Goal: Task Accomplishment & Management: Use online tool/utility

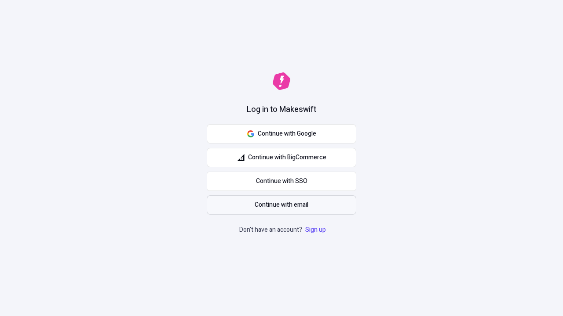
click at [281, 205] on span "Continue with email" at bounding box center [282, 205] width 54 height 10
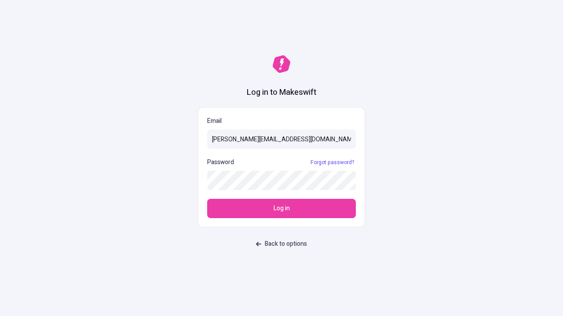
type input "[PERSON_NAME][EMAIL_ADDRESS][DOMAIN_NAME]"
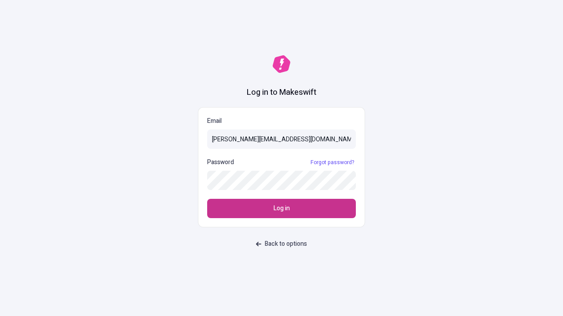
click at [281, 209] on span "Log in" at bounding box center [281, 209] width 16 height 10
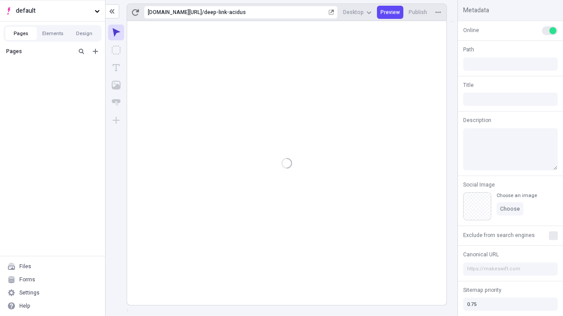
type input "/deep-link-acidus"
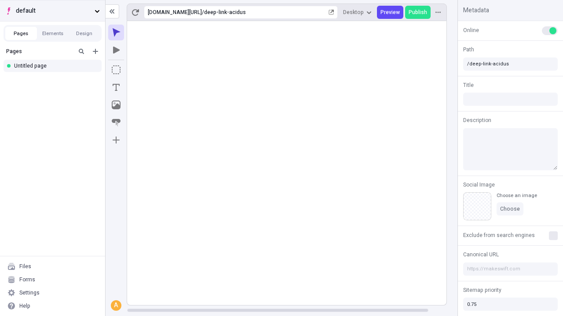
click at [52, 11] on span "default" at bounding box center [53, 11] width 75 height 10
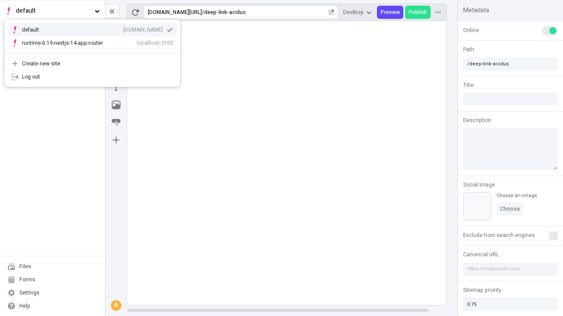
click at [92, 64] on div "Create new site" at bounding box center [97, 63] width 151 height 7
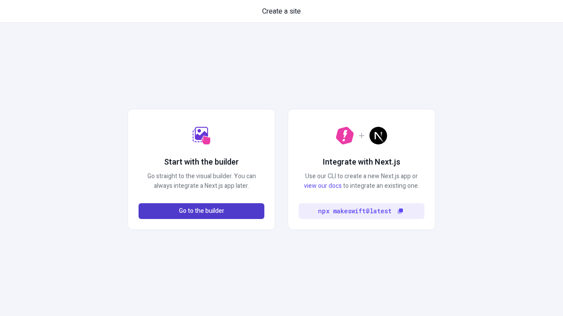
click at [201, 211] on span "Go to the builder" at bounding box center [201, 212] width 45 height 10
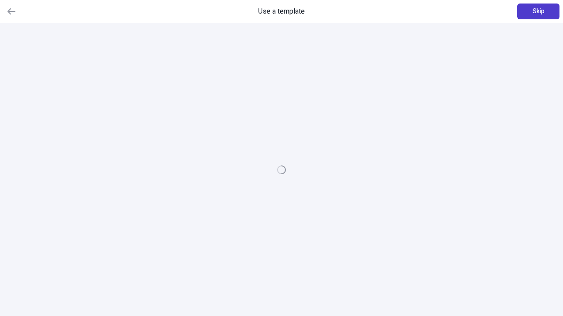
click at [538, 11] on span "Skip" at bounding box center [538, 12] width 12 height 10
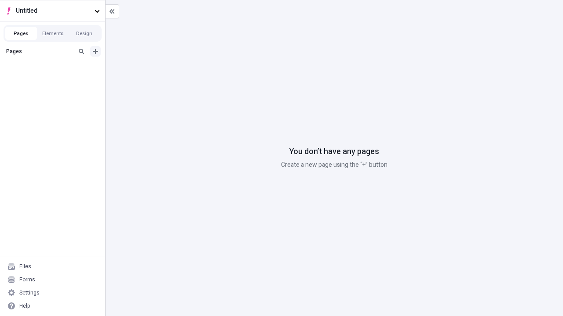
click at [95, 51] on icon "Add new" at bounding box center [95, 51] width 5 height 5
click at [55, 80] on div "Blank page" at bounding box center [55, 79] width 84 height 13
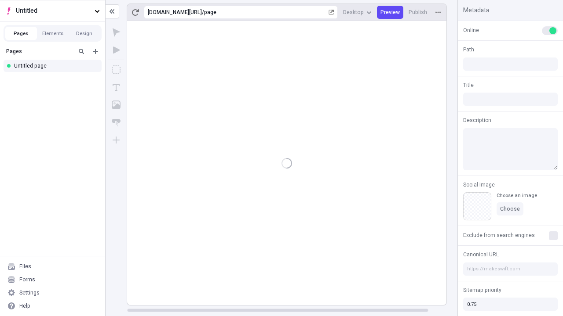
type input "/page"
click at [116, 70] on icon "Box" at bounding box center [116, 69] width 9 height 9
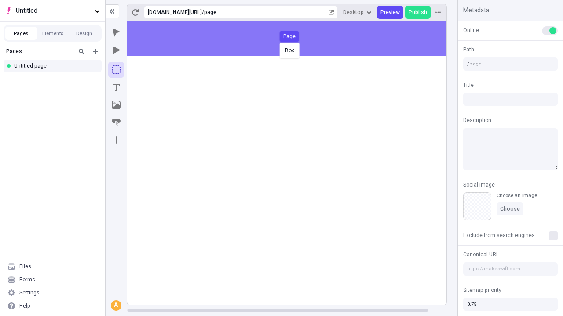
click at [295, 39] on div "Box Page" at bounding box center [281, 158] width 563 height 316
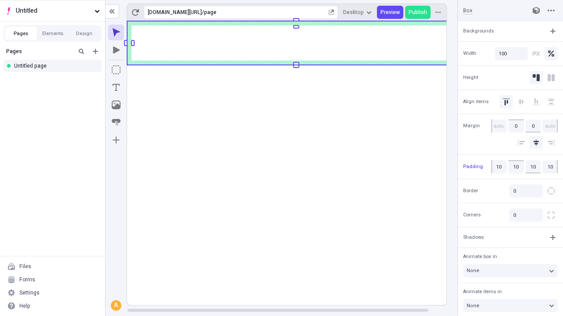
click at [116, 105] on icon "Image" at bounding box center [116, 105] width 9 height 9
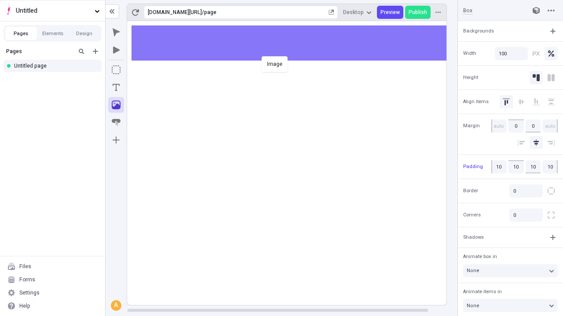
click at [295, 43] on div "Image" at bounding box center [281, 158] width 563 height 316
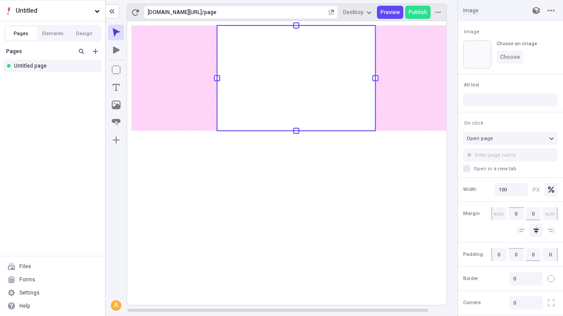
click at [116, 87] on icon "Text" at bounding box center [116, 87] width 7 height 7
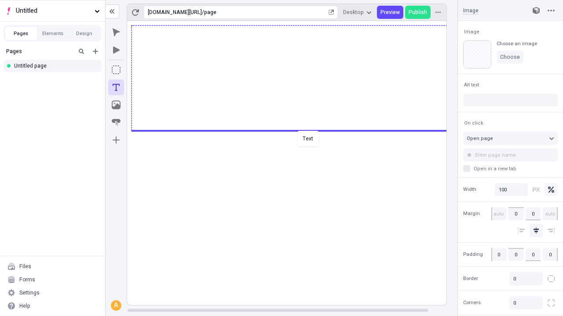
click at [295, 130] on div "Text" at bounding box center [281, 158] width 563 height 316
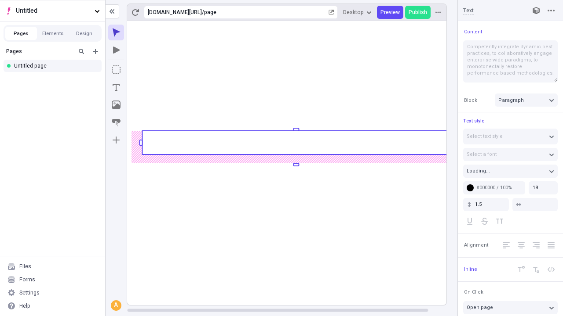
click at [295, 143] on rect at bounding box center [296, 143] width 308 height 24
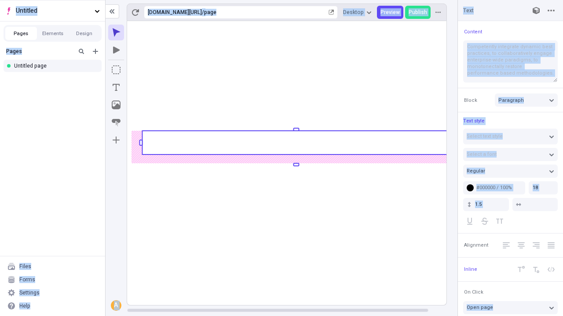
click at [116, 105] on icon "Image" at bounding box center [116, 105] width 9 height 9
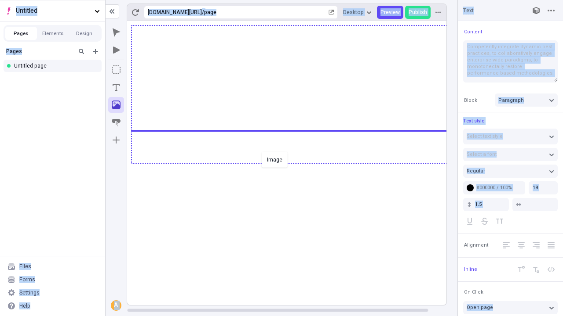
click at [295, 163] on div "Image" at bounding box center [281, 158] width 563 height 316
